Goal: Information Seeking & Learning: Stay updated

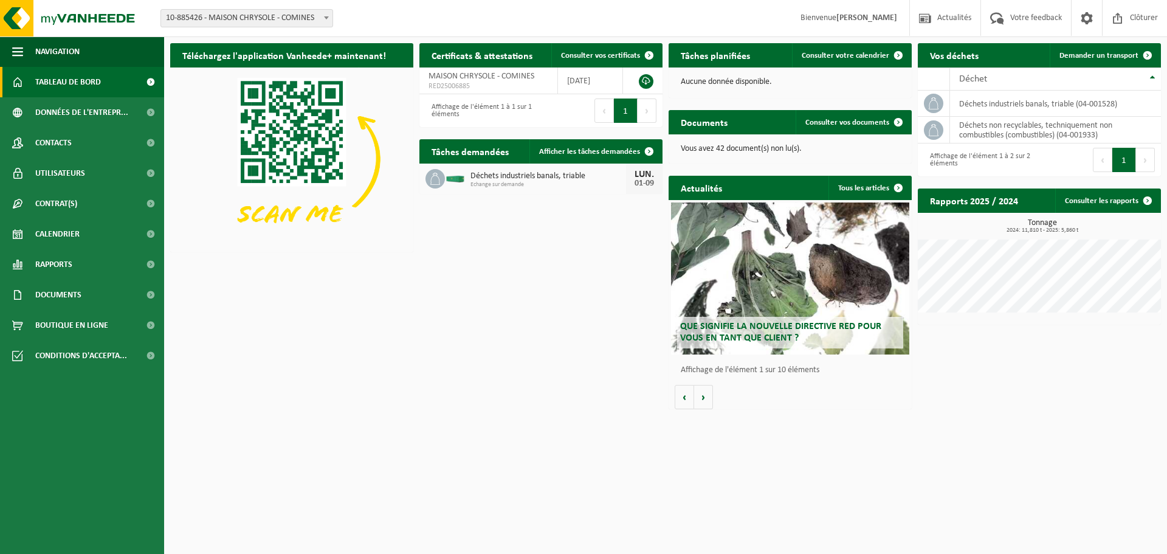
click at [566, 177] on span "Déchets industriels banals, triable" at bounding box center [548, 176] width 156 height 10
click at [561, 156] on span "Afficher les tâches demandées" at bounding box center [589, 152] width 101 height 8
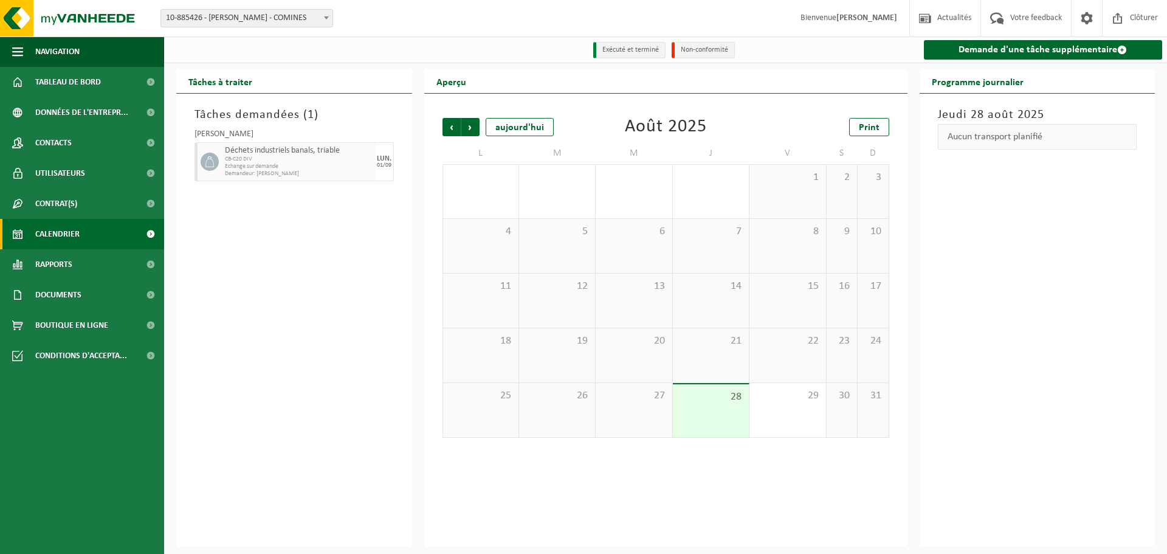
click at [713, 415] on div "28" at bounding box center [711, 410] width 76 height 53
click at [477, 132] on span "Suivant" at bounding box center [470, 127] width 18 height 18
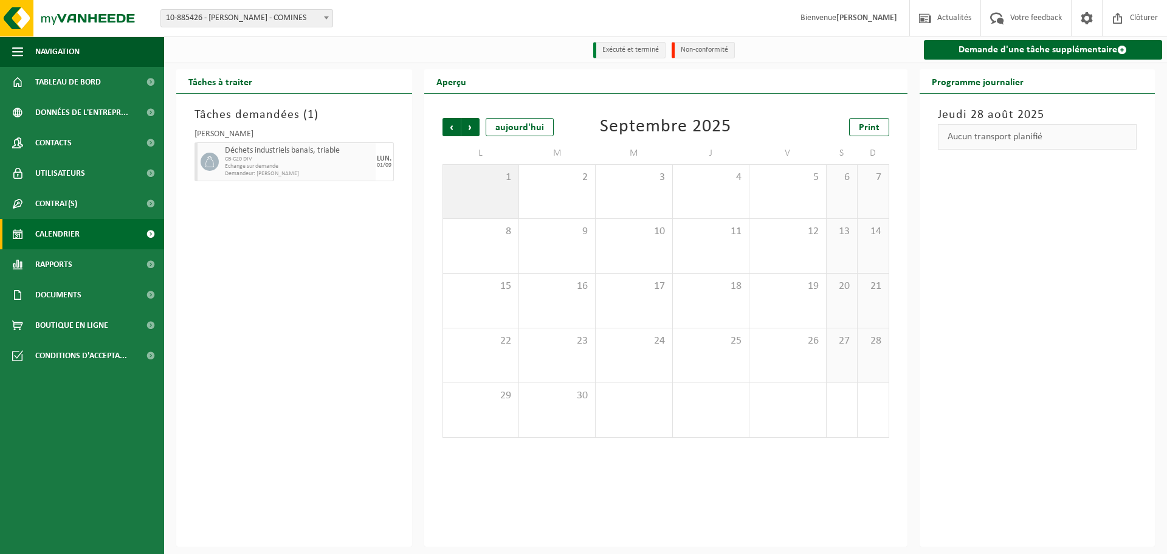
click at [491, 194] on div "1" at bounding box center [480, 191] width 75 height 53
click at [333, 162] on span "CB-C20 DIV" at bounding box center [299, 159] width 148 height 7
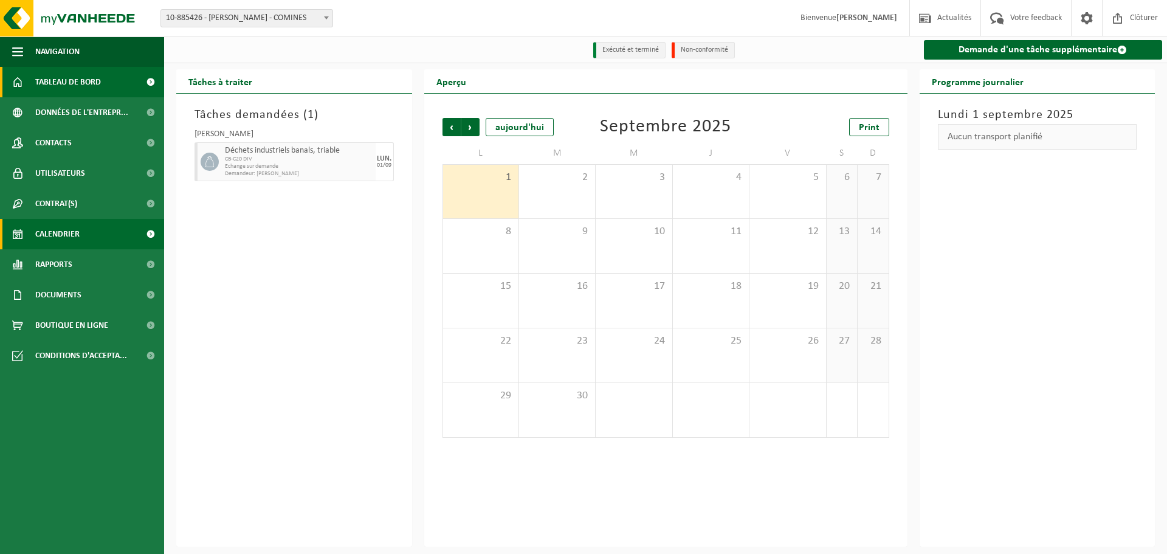
click at [52, 80] on span "Tableau de bord" at bounding box center [68, 82] width 66 height 30
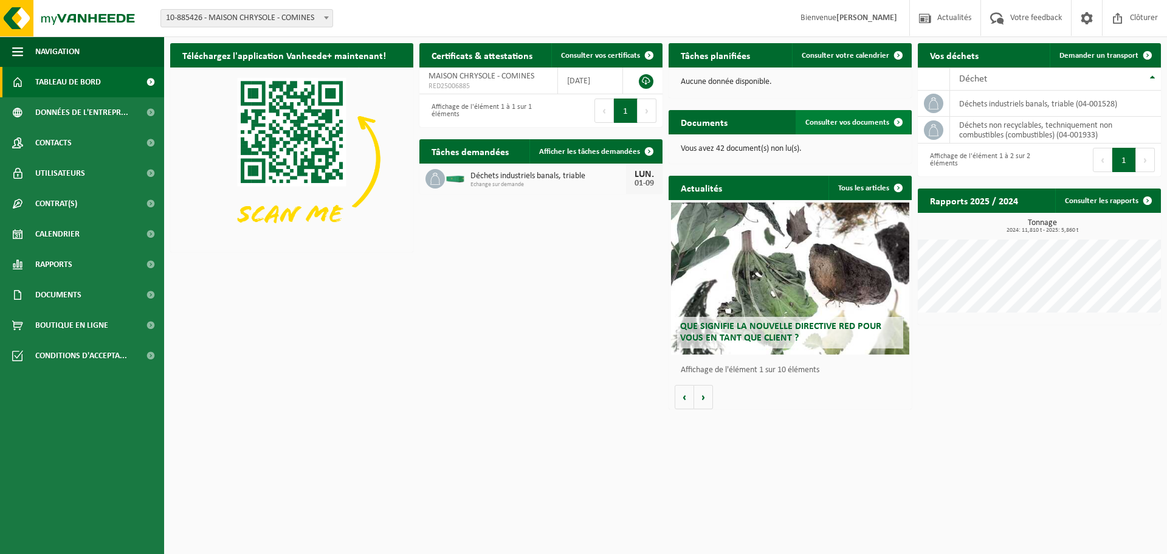
click at [847, 124] on span "Consulter vos documents" at bounding box center [847, 122] width 84 height 8
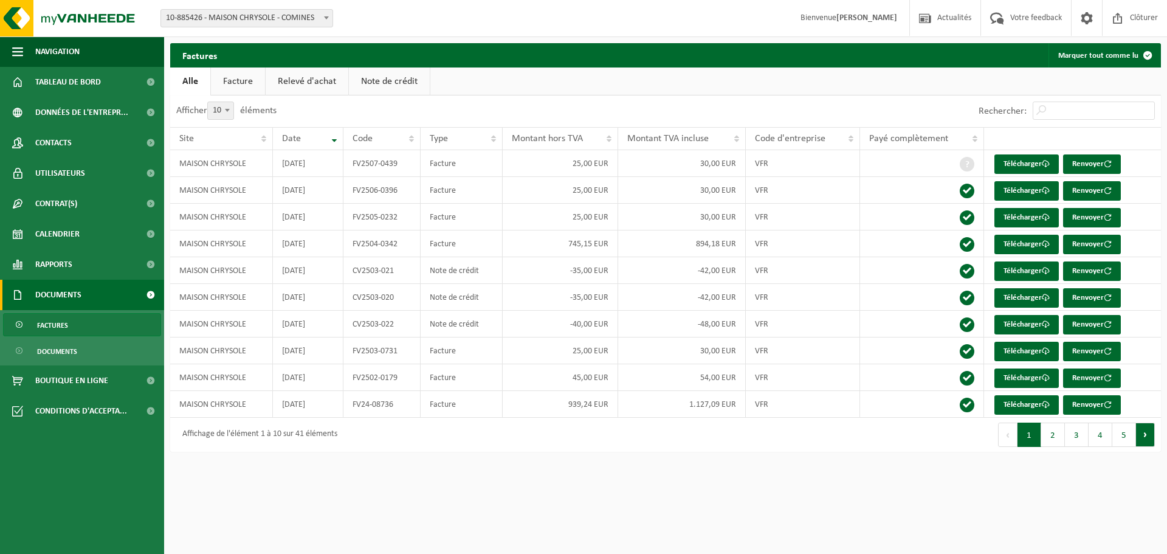
click at [1140, 436] on button "Suivant" at bounding box center [1145, 434] width 19 height 24
click at [1140, 434] on button "Suivant" at bounding box center [1145, 434] width 19 height 24
click at [1143, 432] on button "Suivant" at bounding box center [1145, 434] width 19 height 24
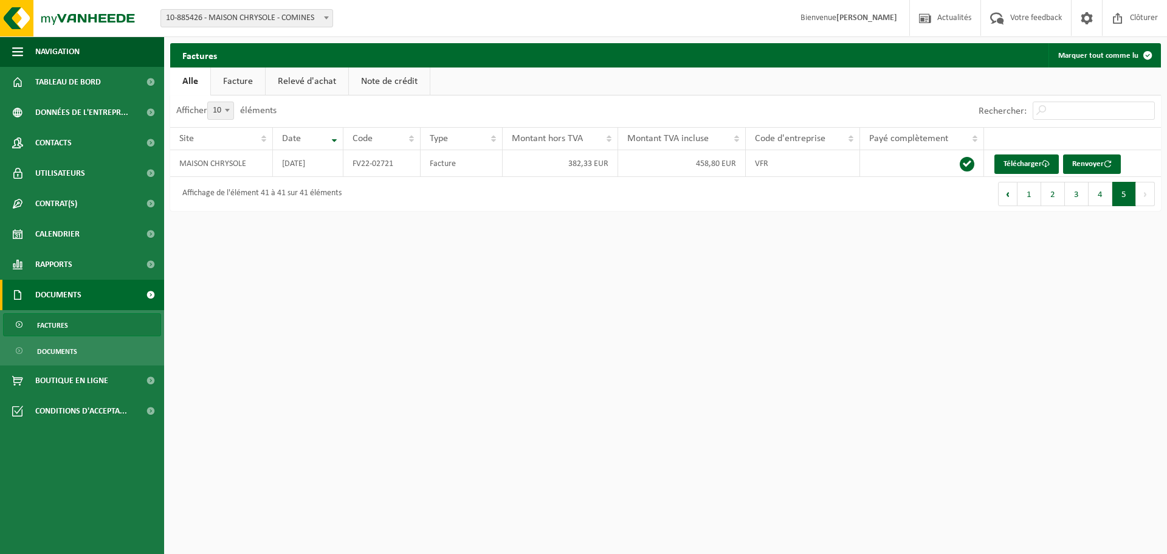
click at [392, 79] on link "Note de crédit" at bounding box center [389, 81] width 81 height 28
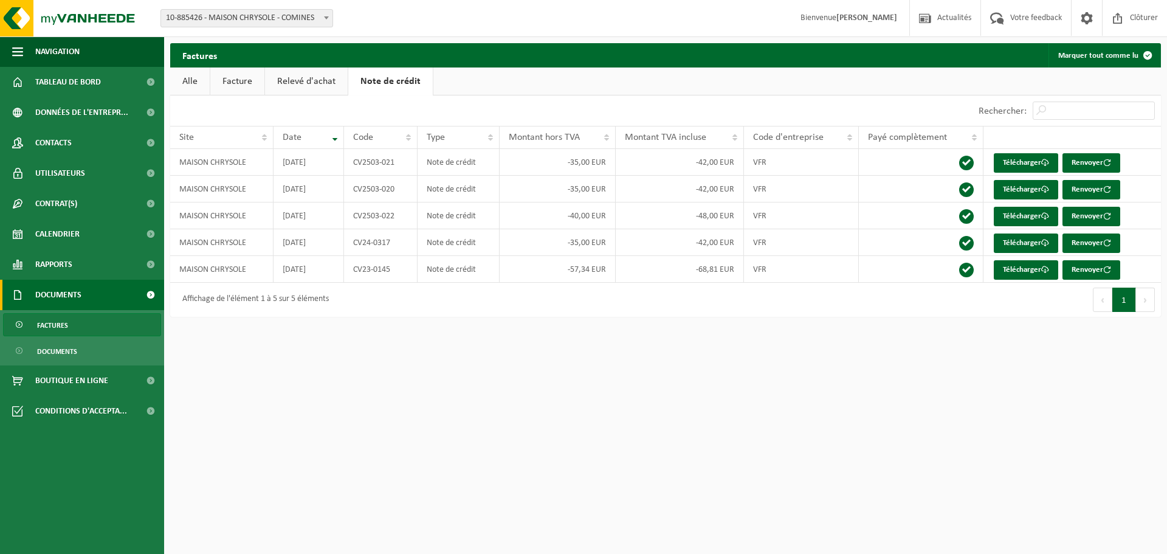
click at [323, 81] on link "Relevé d'achat" at bounding box center [306, 81] width 83 height 28
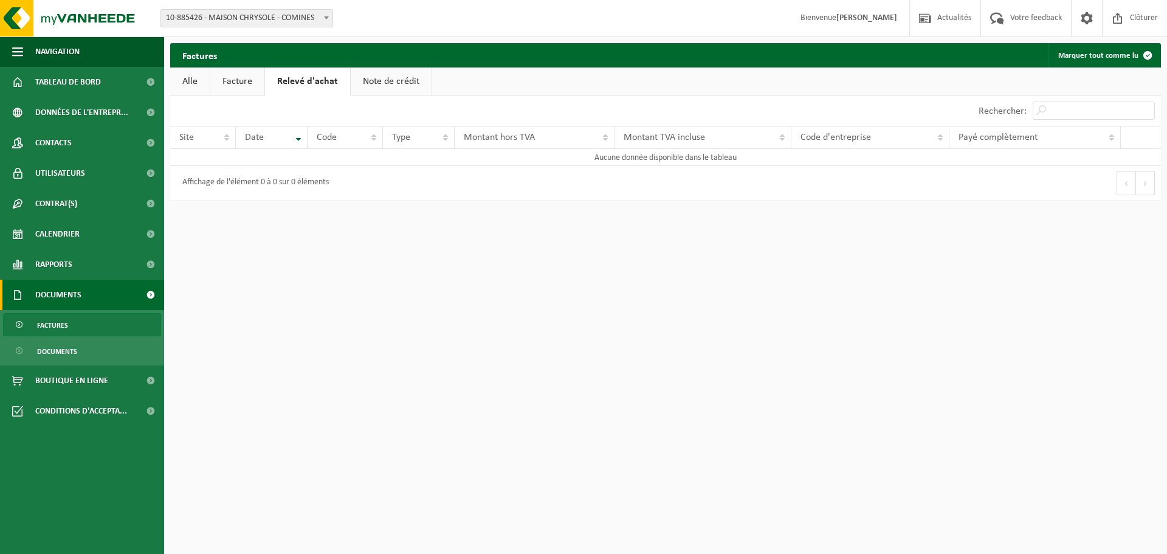
click at [245, 80] on link "Facture" at bounding box center [237, 81] width 54 height 28
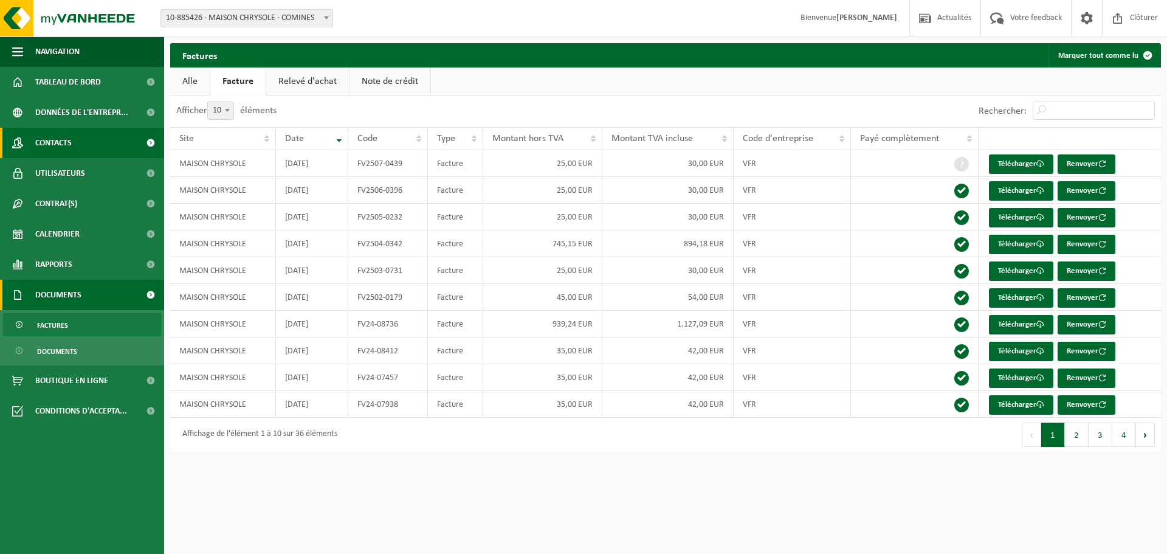
click at [53, 144] on span "Contacts" at bounding box center [53, 143] width 36 height 30
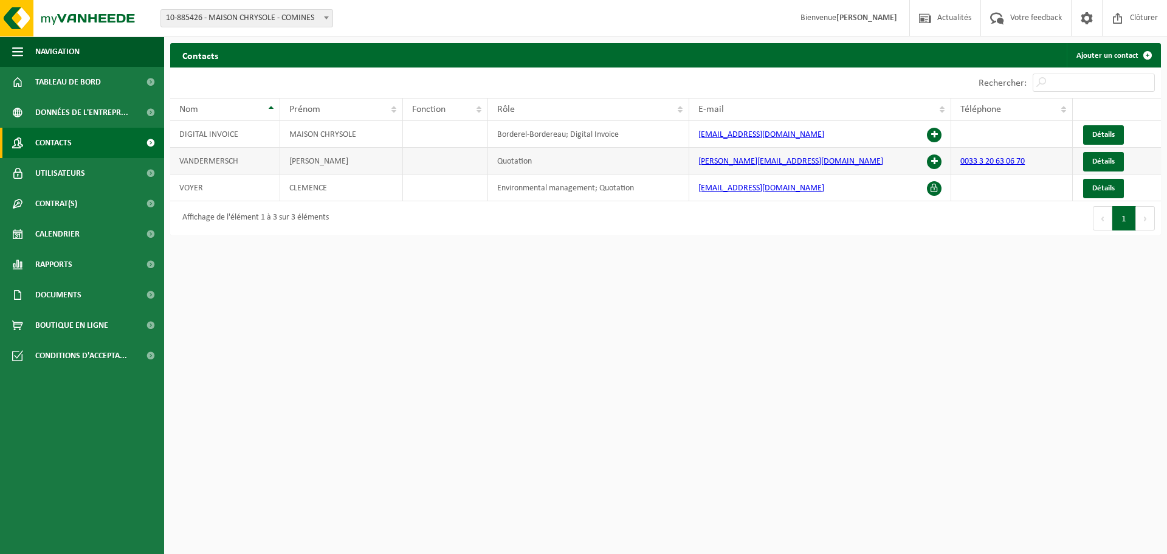
click at [937, 164] on span at bounding box center [934, 161] width 15 height 15
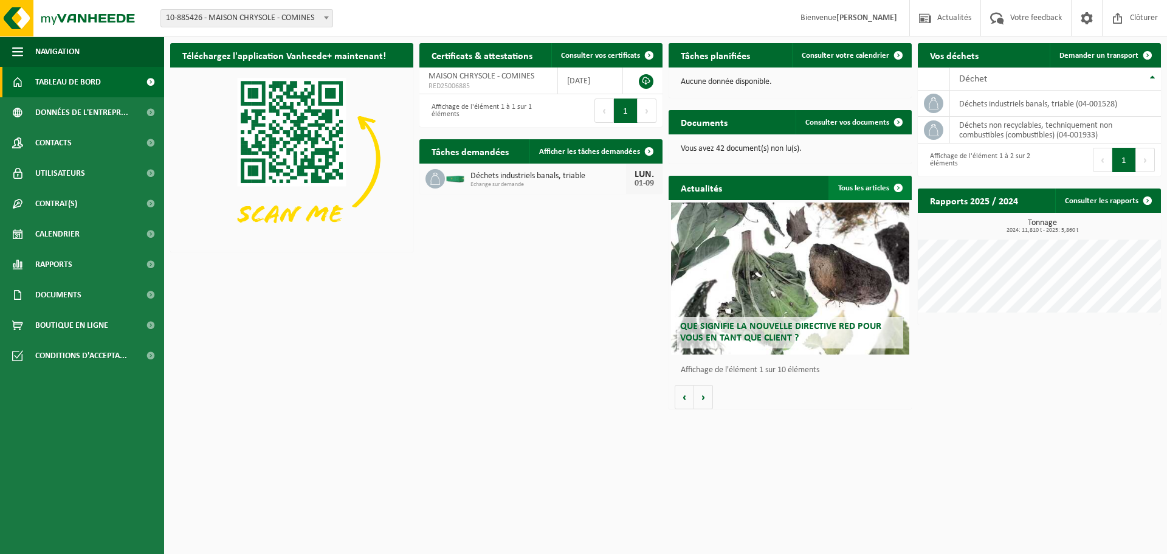
click at [865, 185] on link "Tous les articles" at bounding box center [869, 188] width 82 height 24
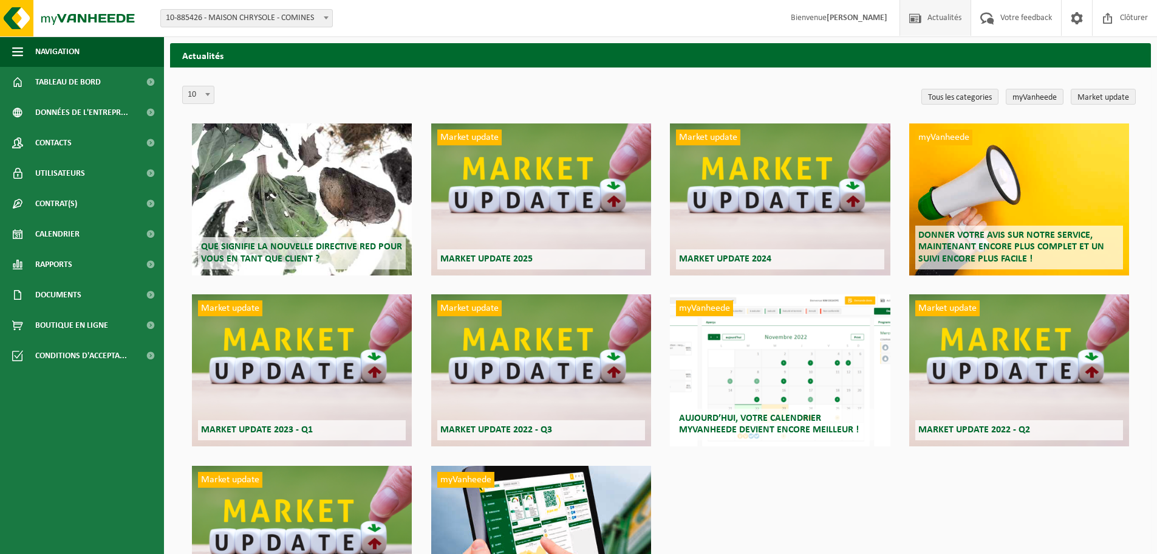
click at [363, 216] on div "Que signifie la nouvelle directive RED pour vous en tant que client ?" at bounding box center [302, 199] width 220 height 152
click at [557, 246] on div "Market update Market update 2025" at bounding box center [541, 199] width 220 height 152
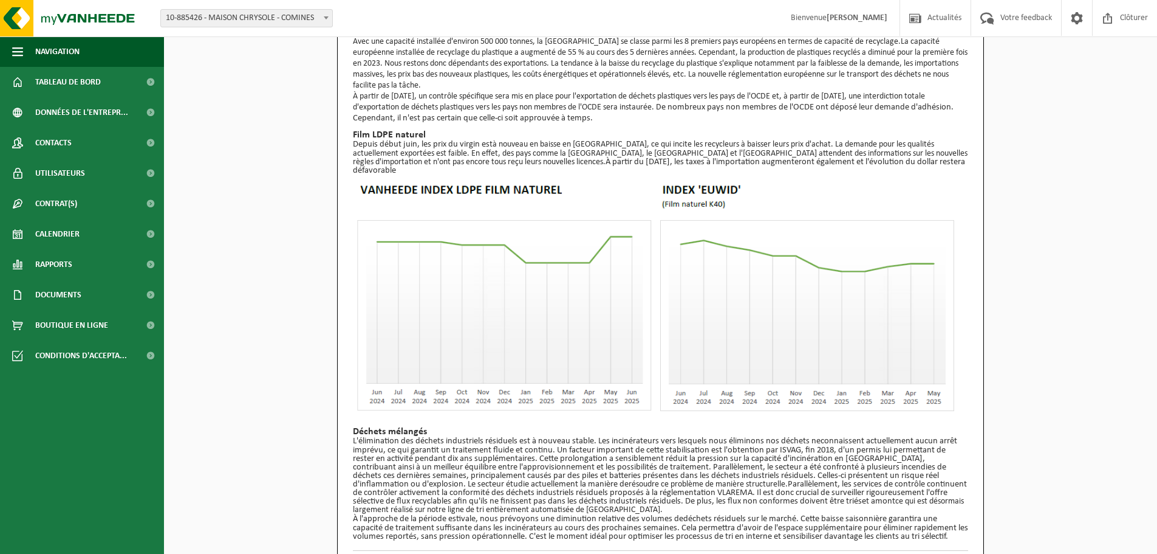
scroll to position [800, 0]
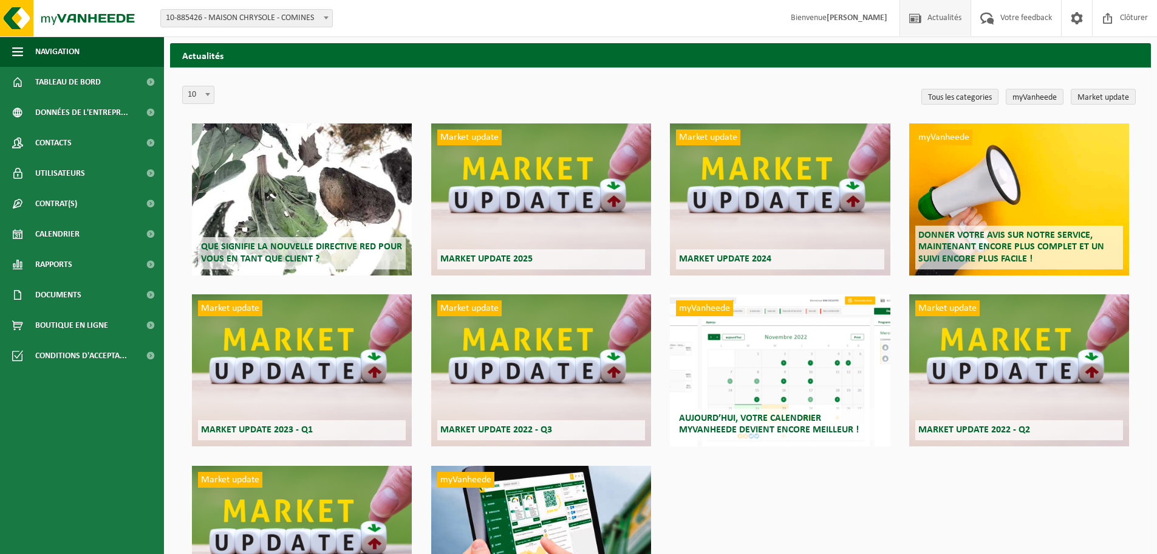
click at [777, 355] on div "myVanheede Aujourd’hui, votre calendrier myVanheede devient encore meilleur !" at bounding box center [780, 370] width 220 height 152
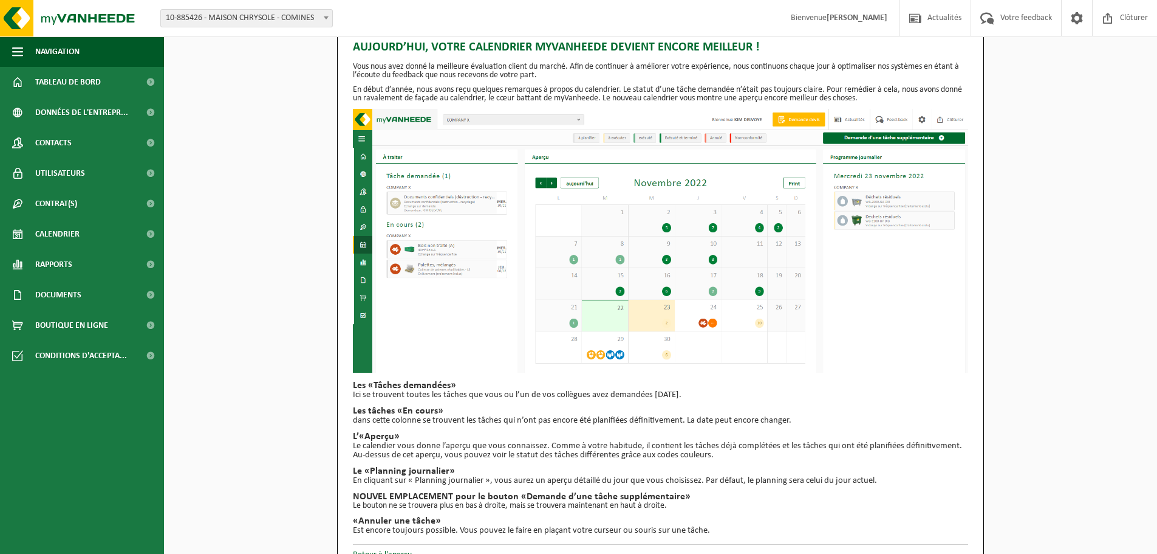
scroll to position [51, 0]
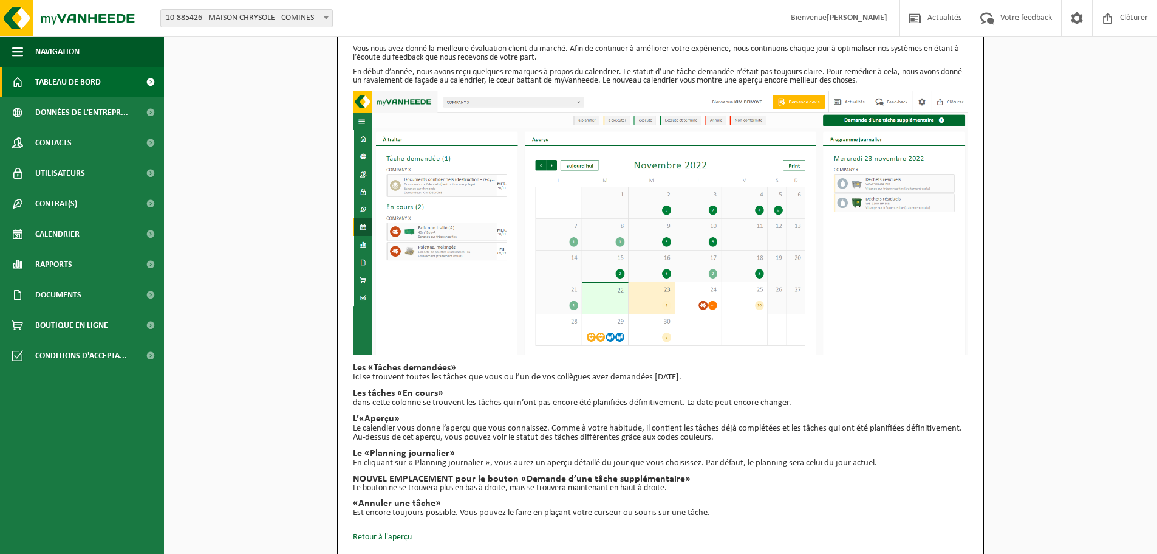
click at [34, 87] on link "Tableau de bord" at bounding box center [82, 82] width 164 height 30
